Goal: Information Seeking & Learning: Check status

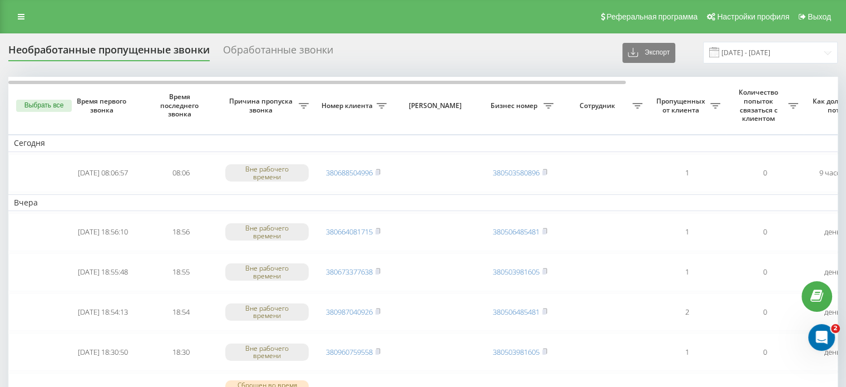
click at [263, 47] on div "Обработанные звонки" at bounding box center [278, 52] width 110 height 17
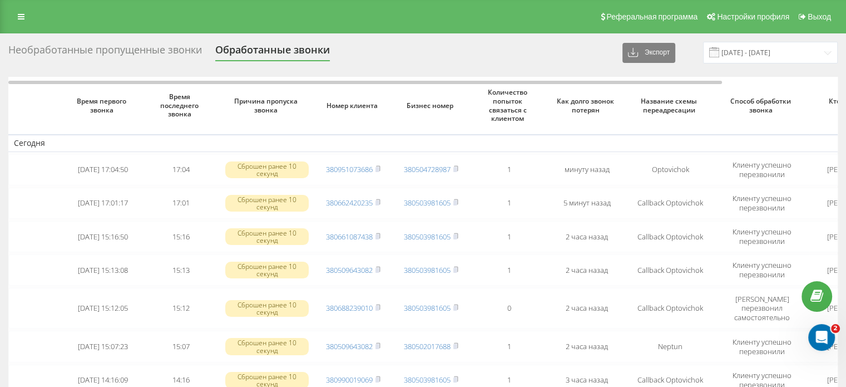
click at [163, 51] on div "Необработанные пропущенные звонки" at bounding box center [105, 52] width 194 height 17
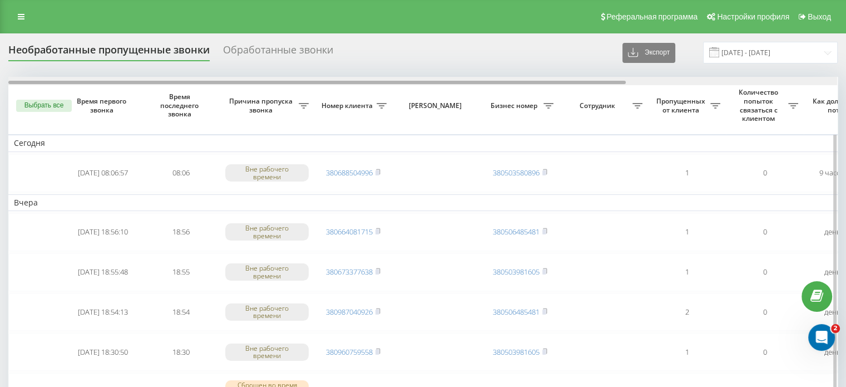
scroll to position [0, 283]
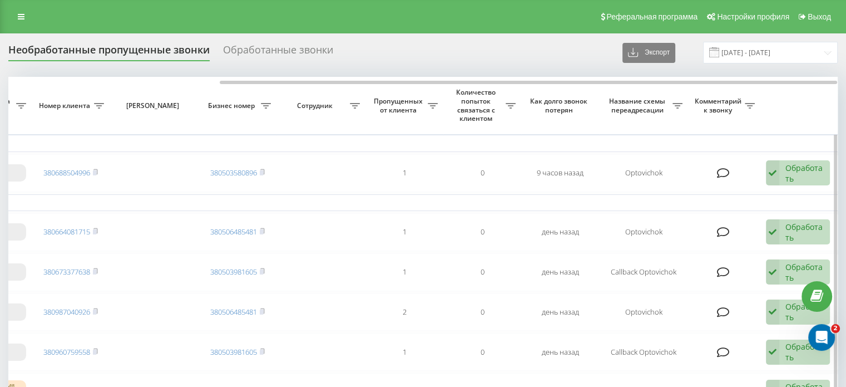
drag, startPoint x: 530, startPoint y: 82, endPoint x: 736, endPoint y: 86, distance: 206.5
click at [530, 57] on div "Необработанные пропущенные звонки Обработанные звонки Экспорт .csv .xlsx 20.08.…" at bounding box center [423, 53] width 830 height 22
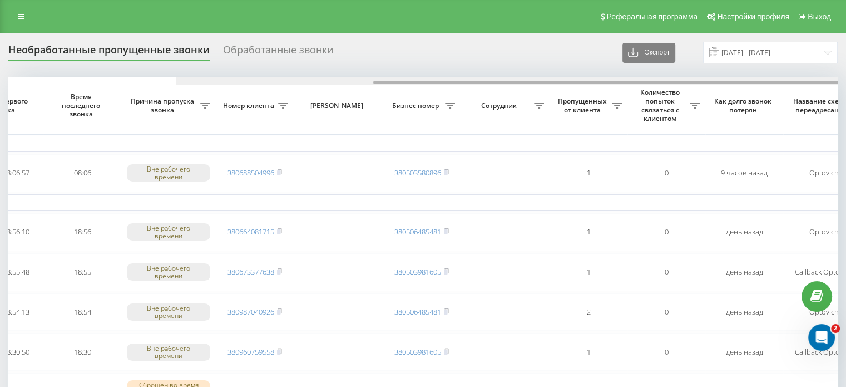
scroll to position [0, 0]
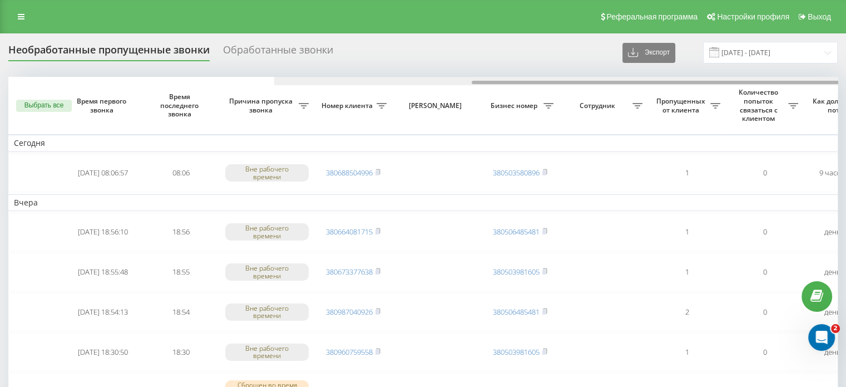
drag, startPoint x: 529, startPoint y: 80, endPoint x: 157, endPoint y: 80, distance: 372.3
click at [472, 81] on div at bounding box center [781, 82] width 618 height 3
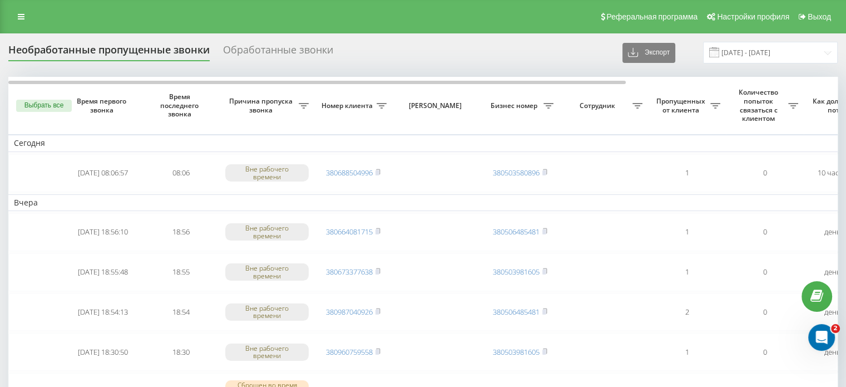
click at [9, 15] on div "Реферальная программа Настройки профиля Выход" at bounding box center [423, 16] width 846 height 33
click at [21, 19] on icon at bounding box center [21, 17] width 7 height 8
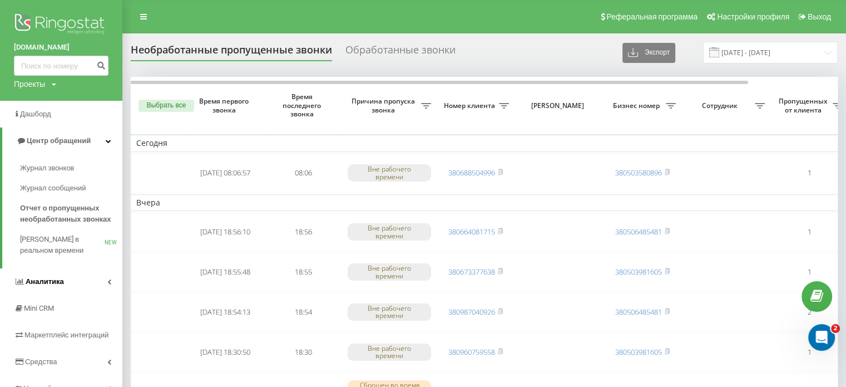
click at [105, 279] on link "Аналитика" at bounding box center [61, 281] width 122 height 27
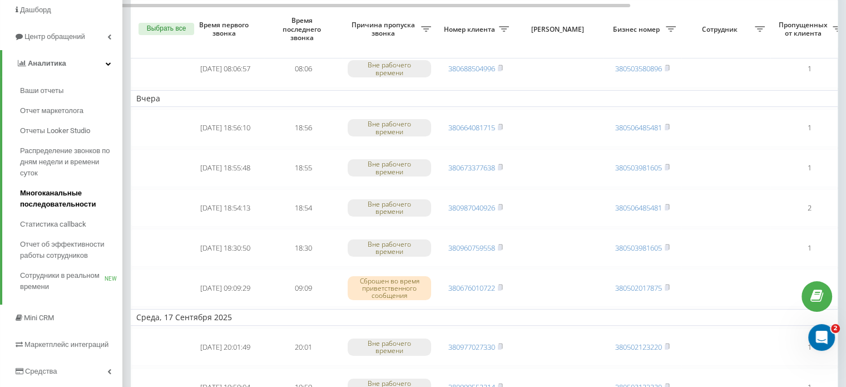
scroll to position [111, 0]
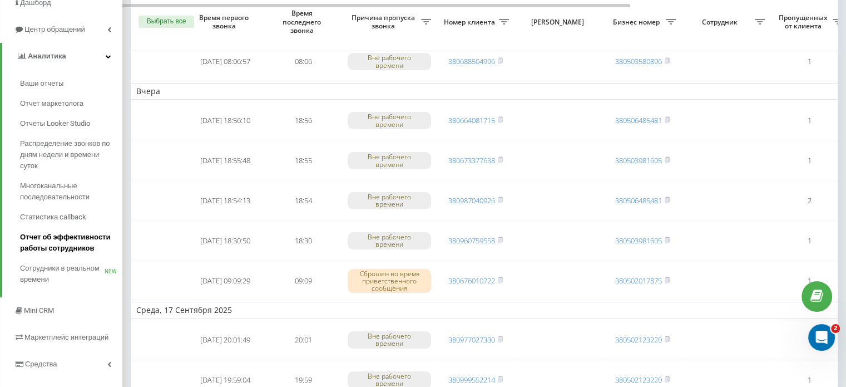
click at [83, 243] on span "Отчет об эффективности работы сотрудников" at bounding box center [68, 243] width 97 height 22
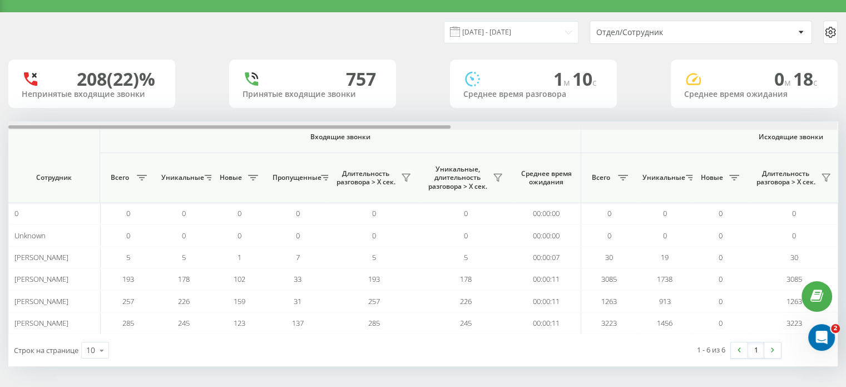
drag, startPoint x: 309, startPoint y: 126, endPoint x: 170, endPoint y: 140, distance: 140.3
click at [170, 140] on div "Входящие звонки Исходящие звонки Все звонки Сотрудник Всего Уникальные Новые Пр…" at bounding box center [423, 227] width 830 height 213
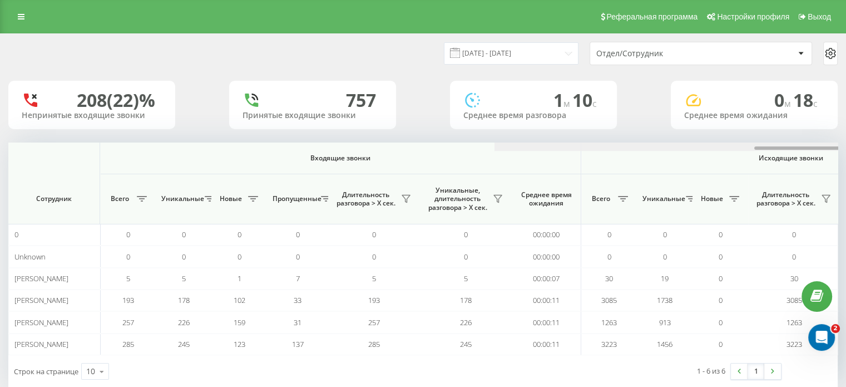
drag, startPoint x: 399, startPoint y: 147, endPoint x: 180, endPoint y: 140, distance: 218.8
click at [180, 140] on div "[DATE] - [DATE] Отдел/Сотрудник 208 (22)% Непринятые входящие звонки 757 Принят…" at bounding box center [423, 210] width 830 height 353
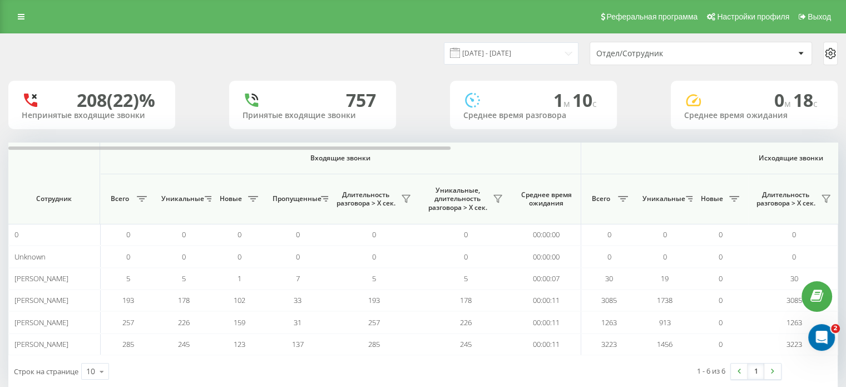
click at [617, 58] on div "Отдел/Сотрудник" at bounding box center [701, 53] width 222 height 22
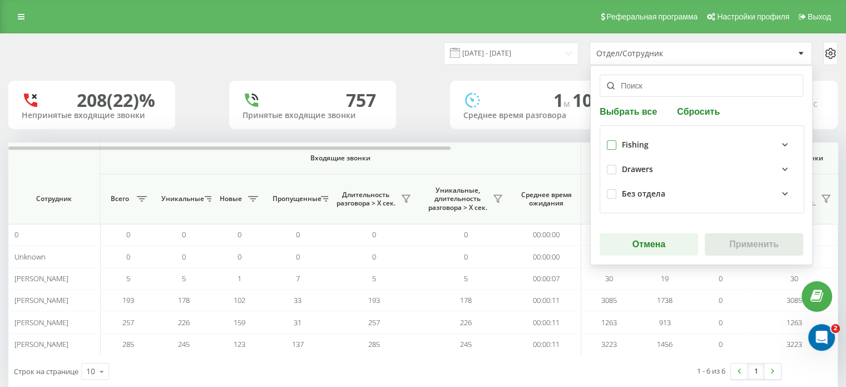
click at [607, 140] on label at bounding box center [611, 140] width 9 height 0
checkbox input "true"
click at [742, 242] on button "Применить" at bounding box center [754, 244] width 99 height 22
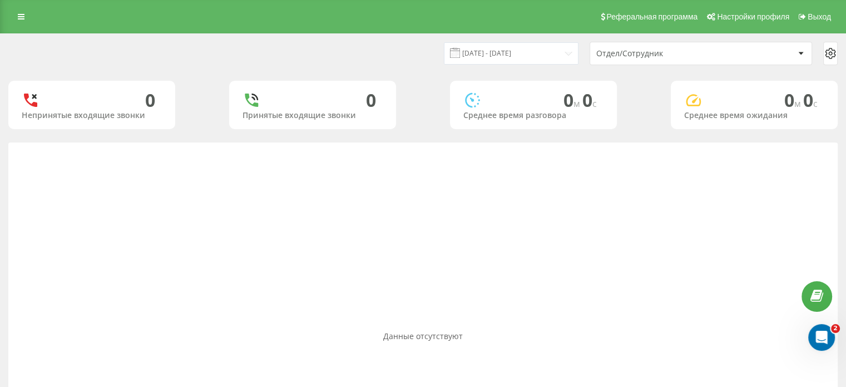
click at [687, 49] on div "Отдел/Сотрудник" at bounding box center [663, 53] width 133 height 9
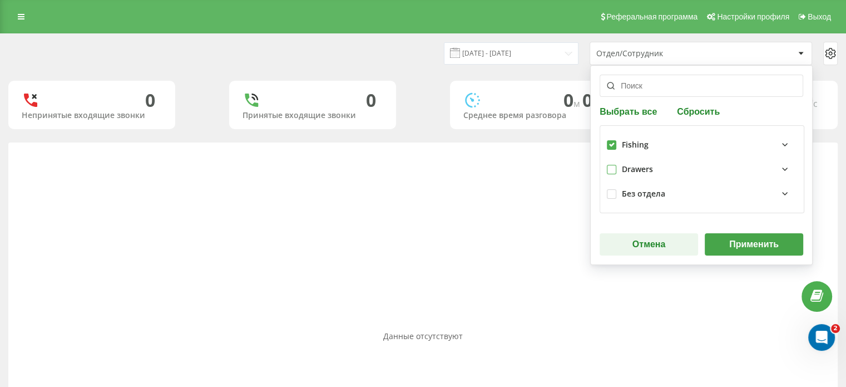
click at [608, 165] on label at bounding box center [611, 165] width 9 height 0
checkbox input "true"
click at [607, 137] on div "Fishing" at bounding box center [702, 144] width 190 height 24
click at [779, 143] on icon at bounding box center [785, 144] width 13 height 13
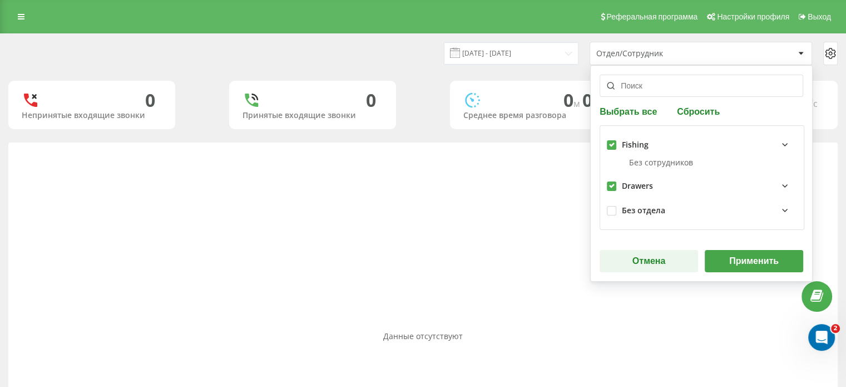
click at [612, 140] on label at bounding box center [611, 140] width 9 height 0
checkbox input "false"
click at [779, 185] on icon at bounding box center [785, 185] width 13 height 13
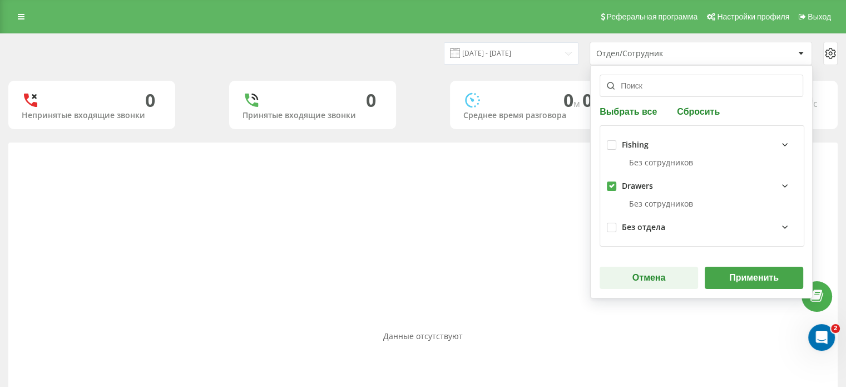
click at [779, 189] on icon at bounding box center [785, 185] width 13 height 13
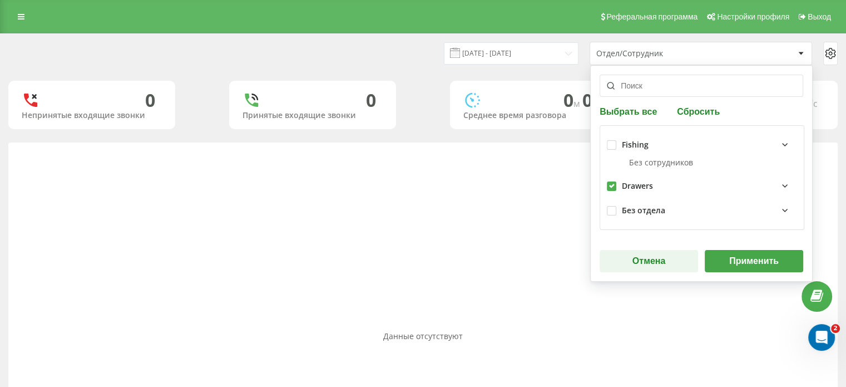
click at [779, 209] on icon at bounding box center [785, 210] width 13 height 13
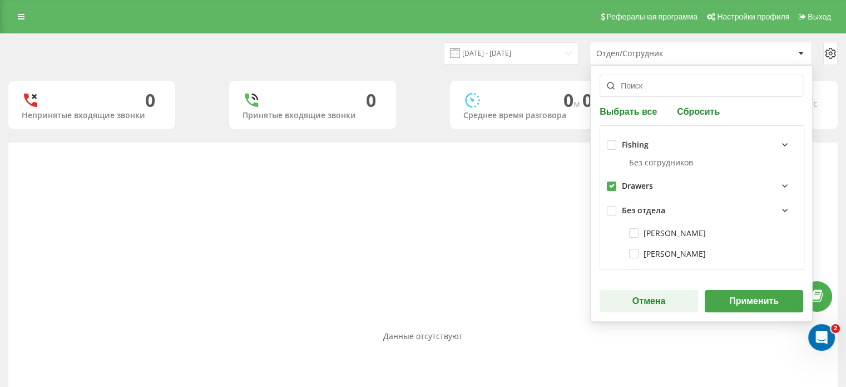
click at [609, 181] on label at bounding box center [611, 181] width 9 height 0
checkbox input "false"
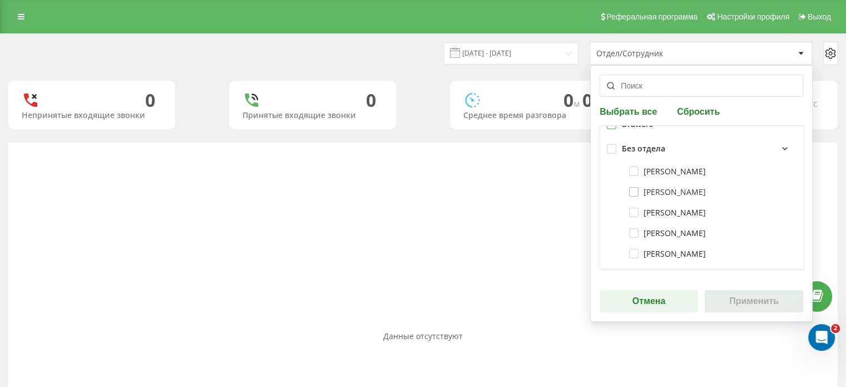
scroll to position [62, 0]
drag, startPoint x: 632, startPoint y: 166, endPoint x: 657, endPoint y: 207, distance: 47.7
click at [632, 166] on label "[PERSON_NAME]" at bounding box center [667, 170] width 77 height 9
checkbox input "true"
click at [739, 298] on button "Применить" at bounding box center [754, 301] width 99 height 22
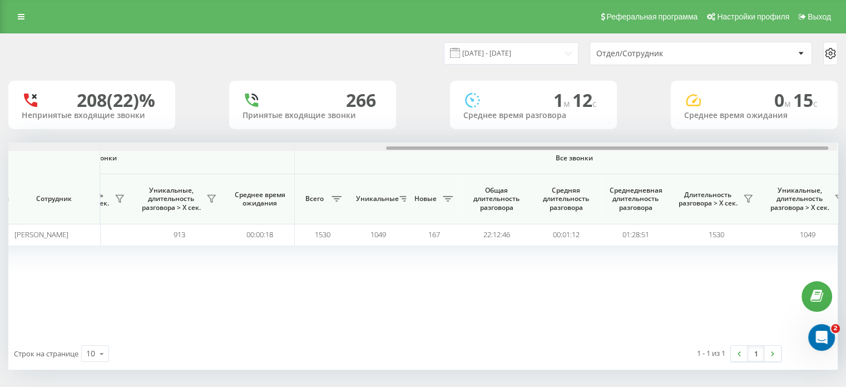
scroll to position [0, 723]
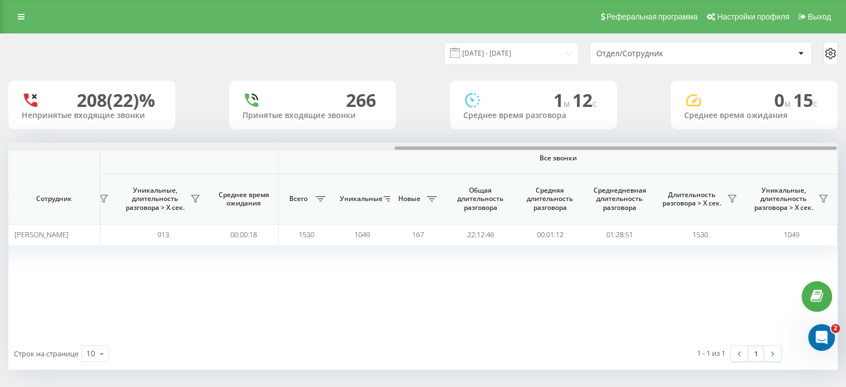
drag, startPoint x: 304, startPoint y: 147, endPoint x: 743, endPoint y: 158, distance: 438.7
click at [743, 158] on div "Входящие звонки Исходящие звонки Все звонки Сотрудник Всего Уникальные Новые Пр…" at bounding box center [423, 239] width 830 height 195
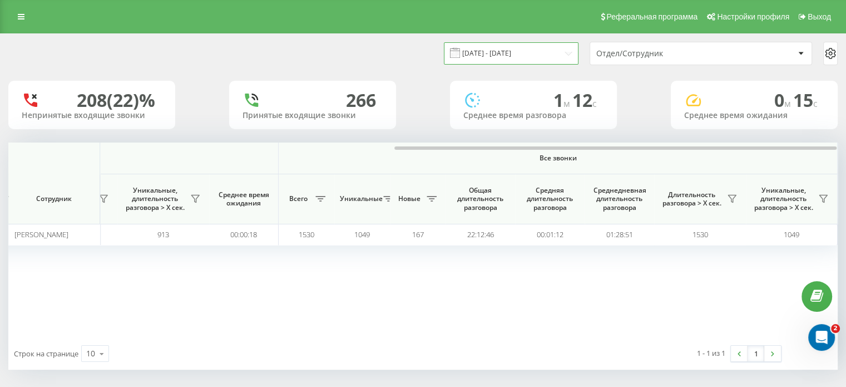
click at [525, 54] on input "[DATE] - [DATE]" at bounding box center [511, 53] width 135 height 22
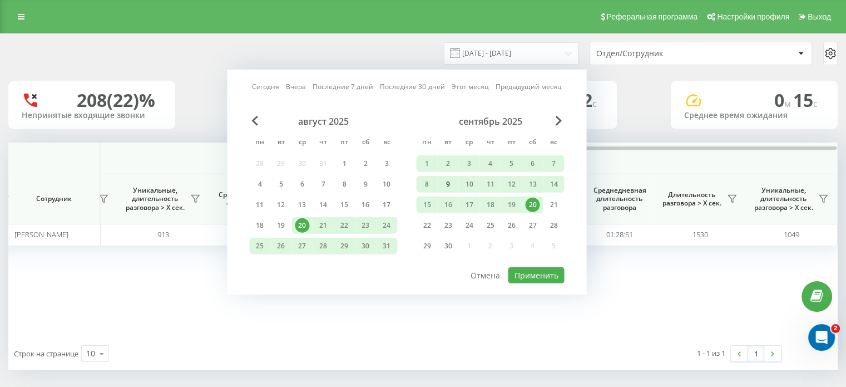
click at [445, 179] on div "9" at bounding box center [448, 184] width 14 height 14
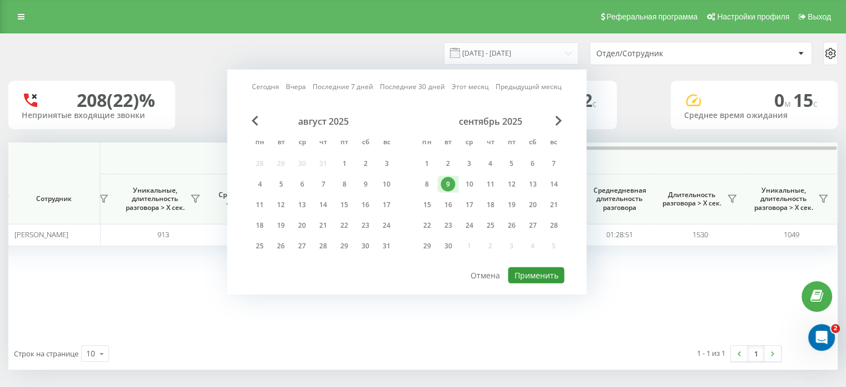
click at [531, 273] on button "Применить" at bounding box center [536, 275] width 56 height 16
type input "[DATE] - [DATE]"
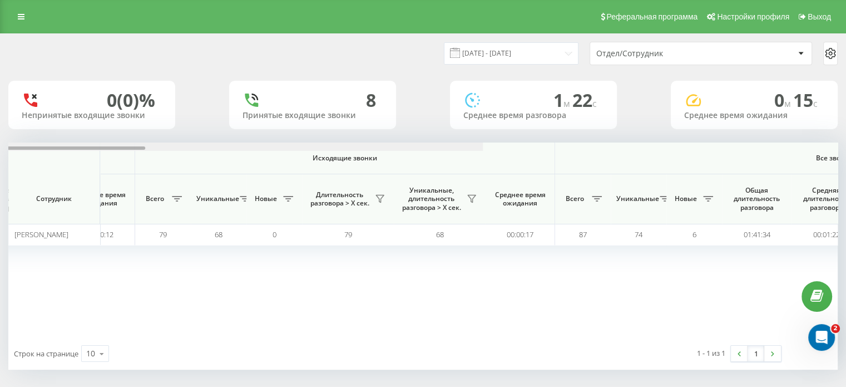
scroll to position [0, 723]
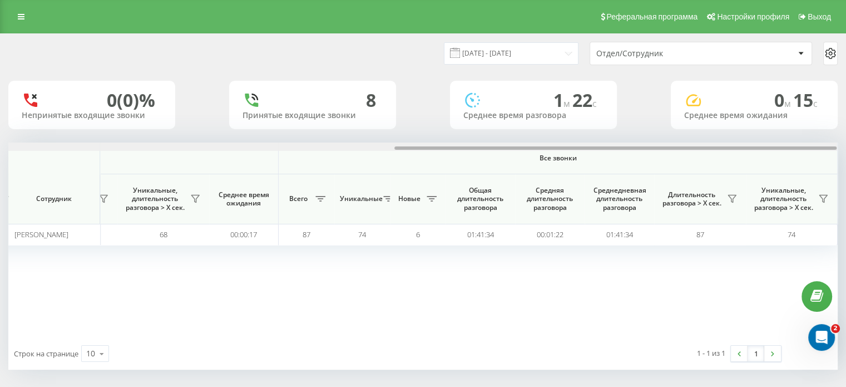
drag, startPoint x: 381, startPoint y: 147, endPoint x: 810, endPoint y: 146, distance: 429.6
click at [810, 146] on div at bounding box center [616, 147] width 442 height 3
